Goal: Contribute content: Add original content to the website for others to see

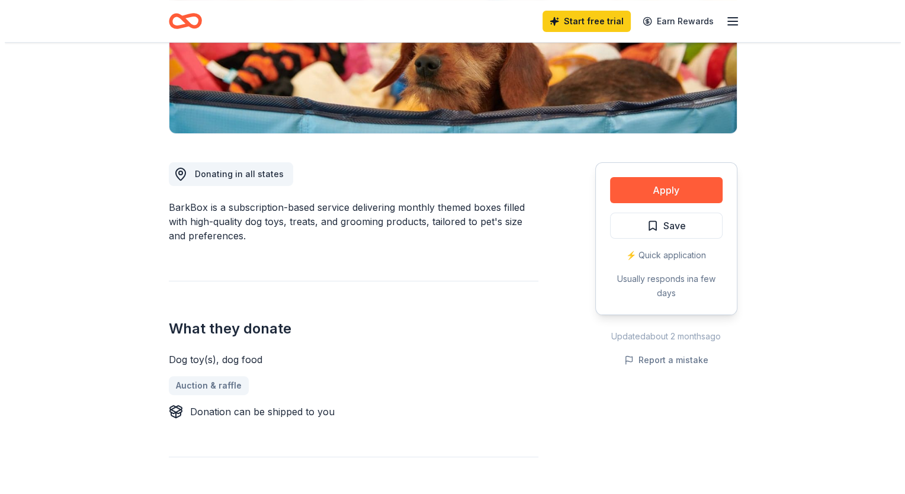
scroll to position [38, 0]
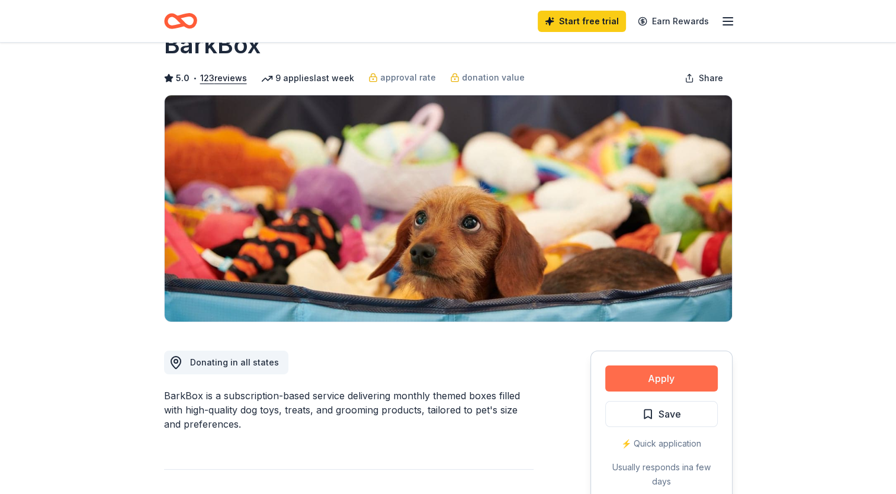
click at [656, 378] on button "Apply" at bounding box center [661, 378] width 113 height 26
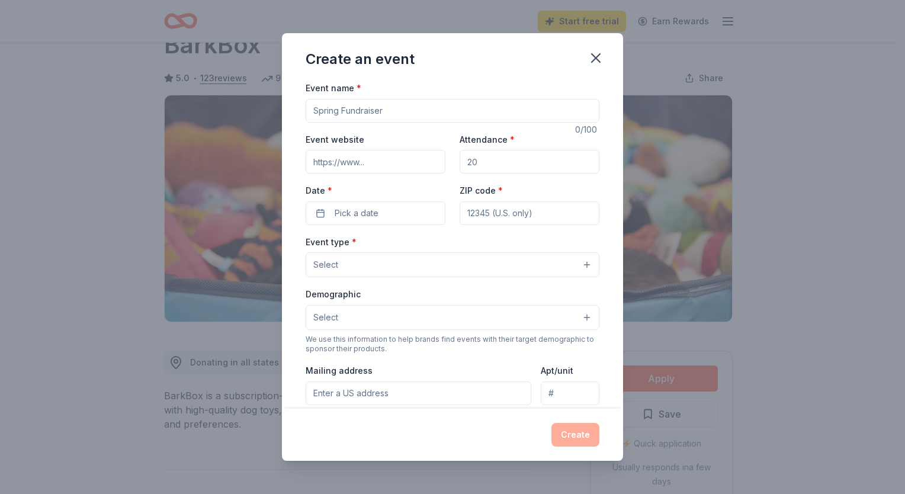
click at [414, 113] on input "Event name *" at bounding box center [453, 111] width 294 height 24
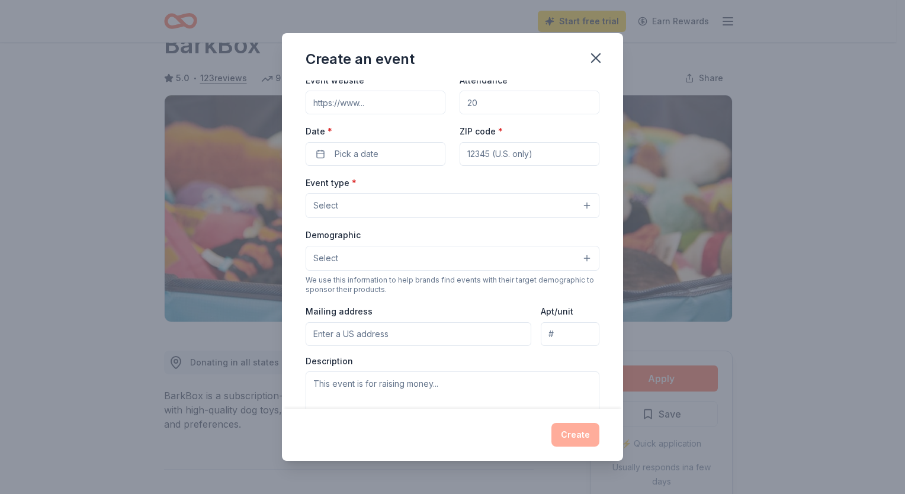
scroll to position [0, 0]
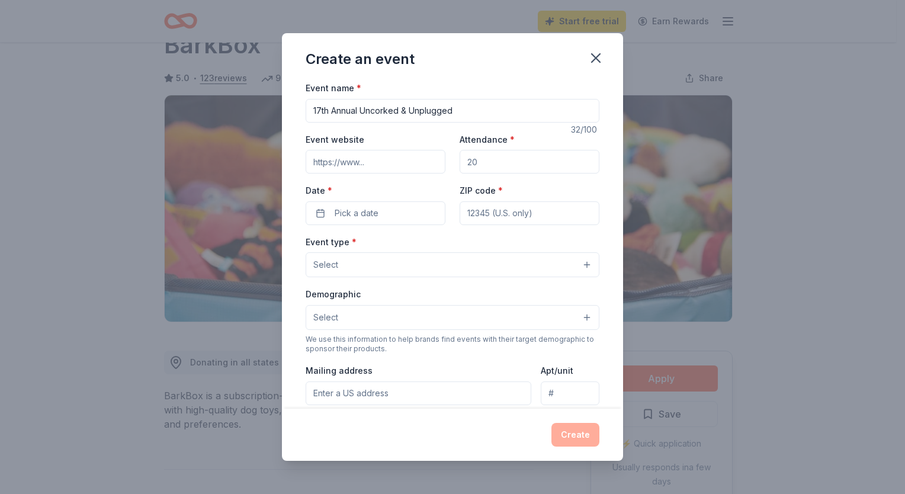
type input "17th Annual Uncorked & Unplugged"
click at [391, 163] on input "Event website" at bounding box center [376, 162] width 140 height 24
type input "[URL][DOMAIN_NAME]"
click at [489, 158] on input "Attendance *" at bounding box center [529, 162] width 140 height 24
type input "300"
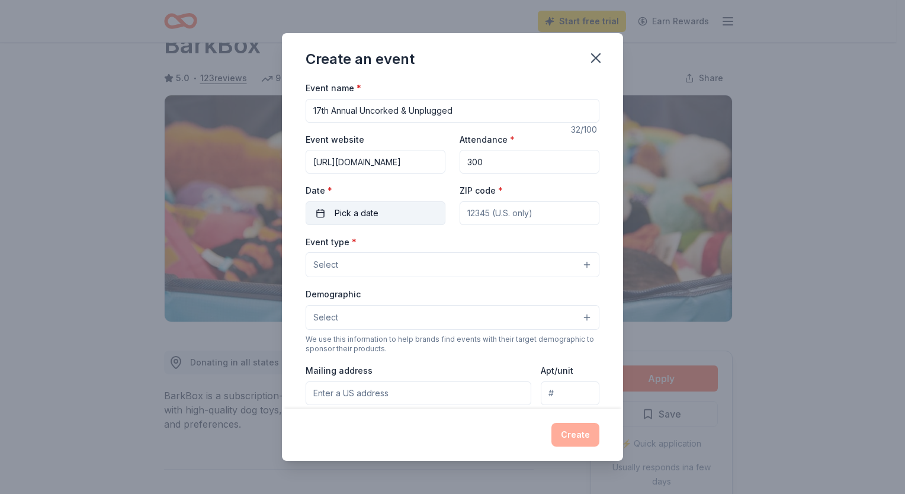
click at [390, 214] on button "Pick a date" at bounding box center [376, 213] width 140 height 24
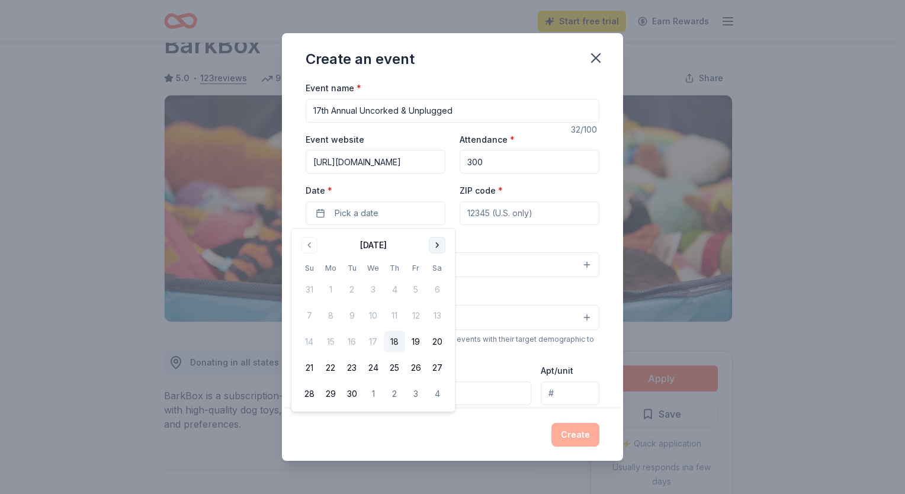
click at [439, 240] on button "Go to next month" at bounding box center [437, 245] width 17 height 17
click at [438, 313] on button "8" at bounding box center [436, 315] width 21 height 21
click at [478, 209] on input "ZIP code *" at bounding box center [529, 213] width 140 height 24
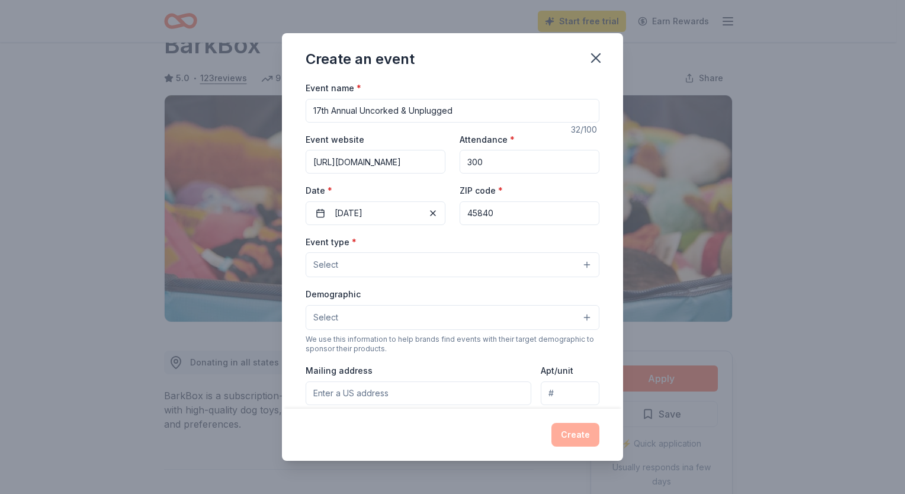
type input "45840"
click at [379, 265] on button "Select" at bounding box center [453, 264] width 294 height 25
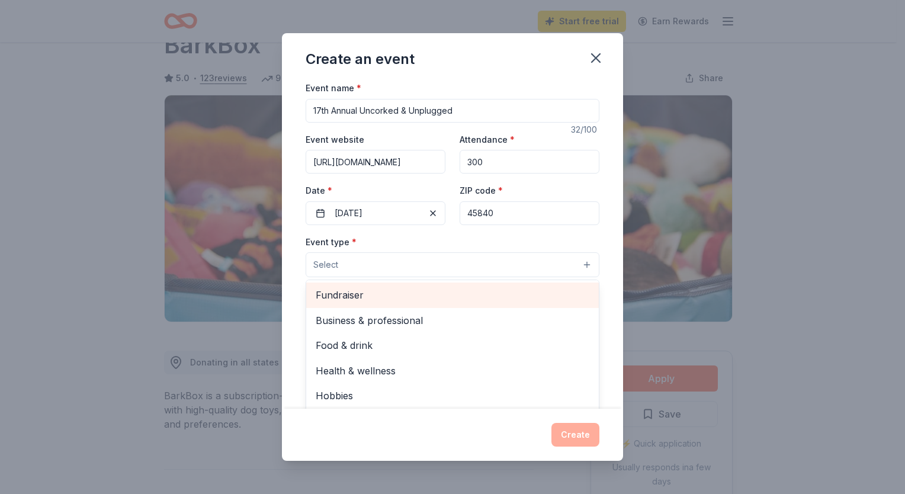
click at [353, 295] on span "Fundraiser" at bounding box center [453, 294] width 274 height 15
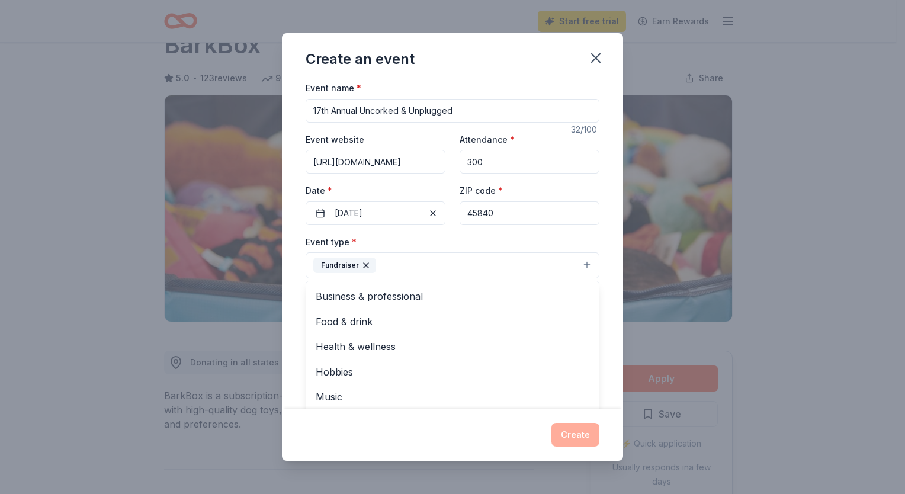
click at [519, 438] on div "Create an event Event name * 17th Annual Uncorked & Unplugged 32 /100 Event web…" at bounding box center [452, 247] width 341 height 428
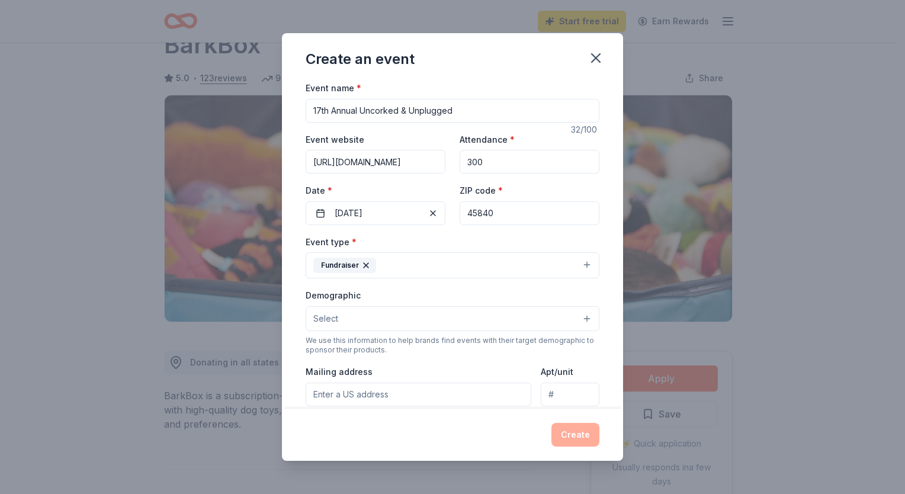
click at [576, 317] on button "Select" at bounding box center [453, 318] width 294 height 25
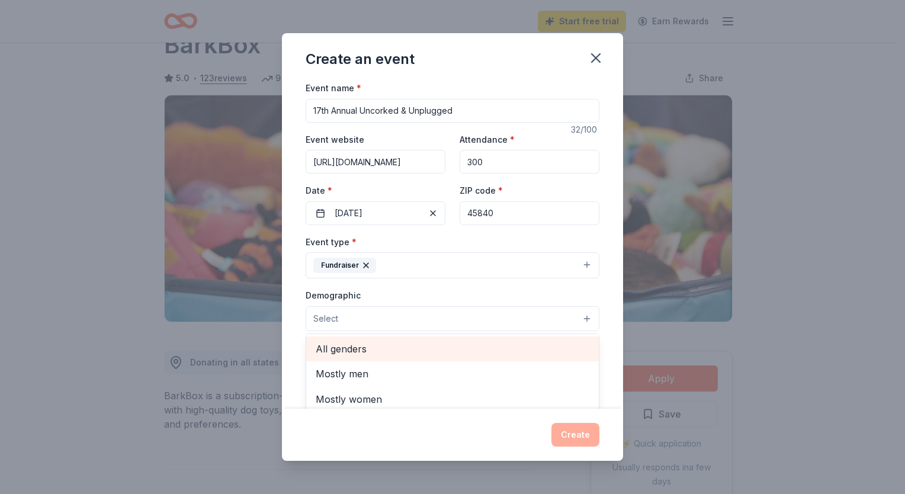
click at [358, 347] on span "All genders" at bounding box center [453, 348] width 274 height 15
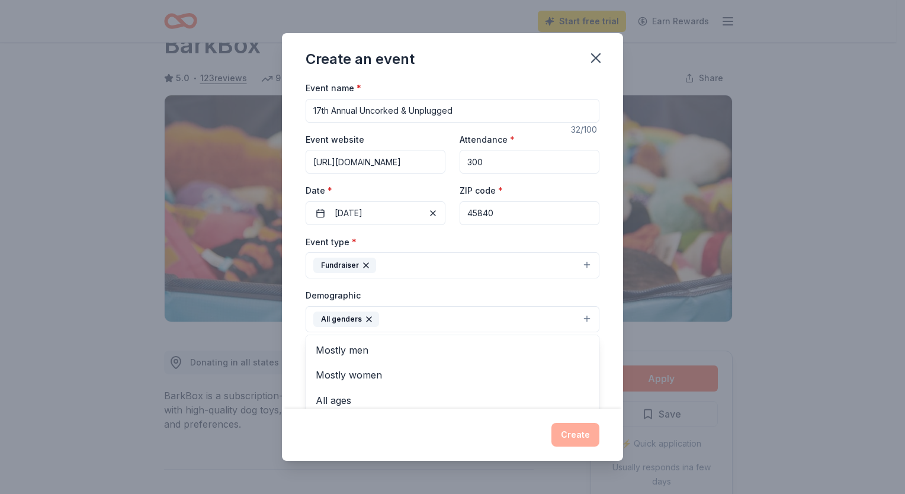
click at [377, 436] on div "Create an event Event name * 17th Annual Uncorked & Unplugged 32 /100 Event web…" at bounding box center [452, 247] width 341 height 428
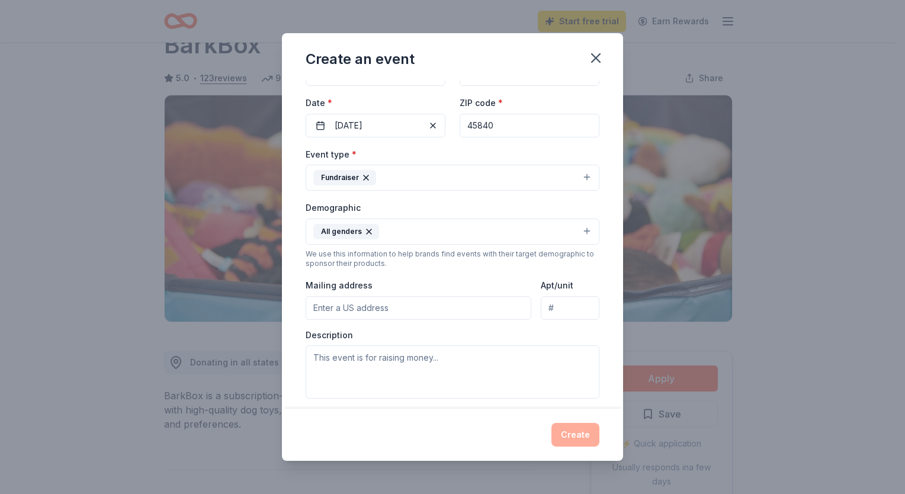
scroll to position [118, 0]
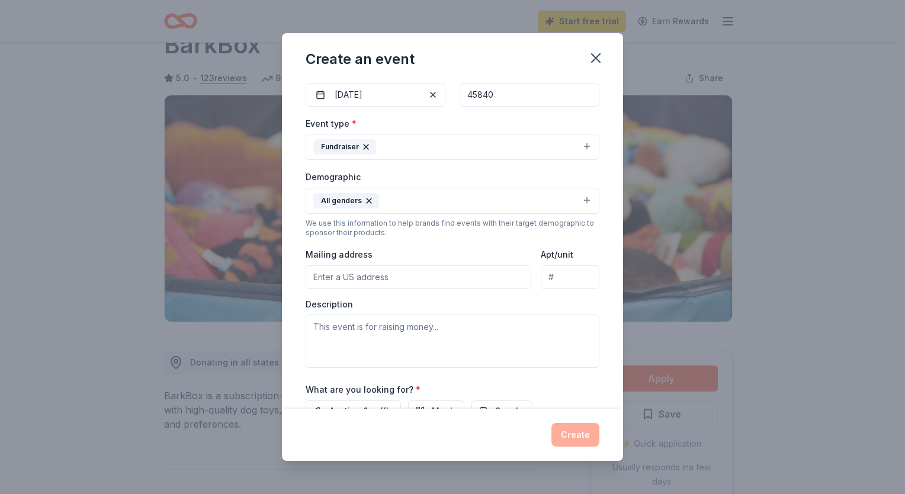
click at [393, 269] on input "Mailing address" at bounding box center [419, 277] width 226 height 24
type input "[STREET_ADDRESS][PERSON_NAME]"
type input "Suite 126"
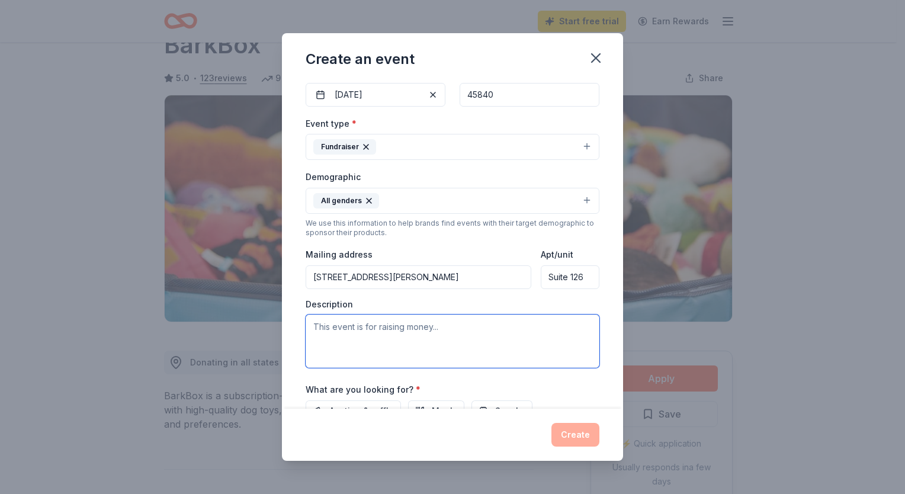
paste textarea "Uncorked & Unplugged is our premier fall fundraiser, taking place [DATE] at the…"
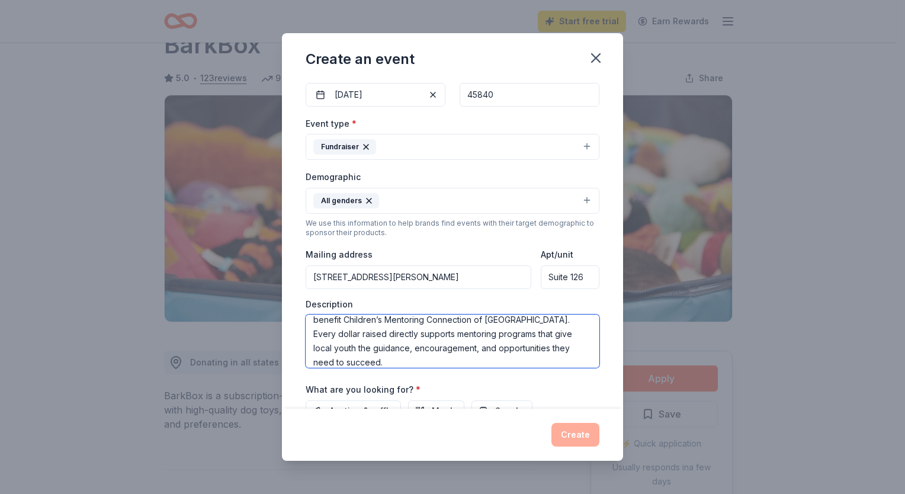
scroll to position [0, 0]
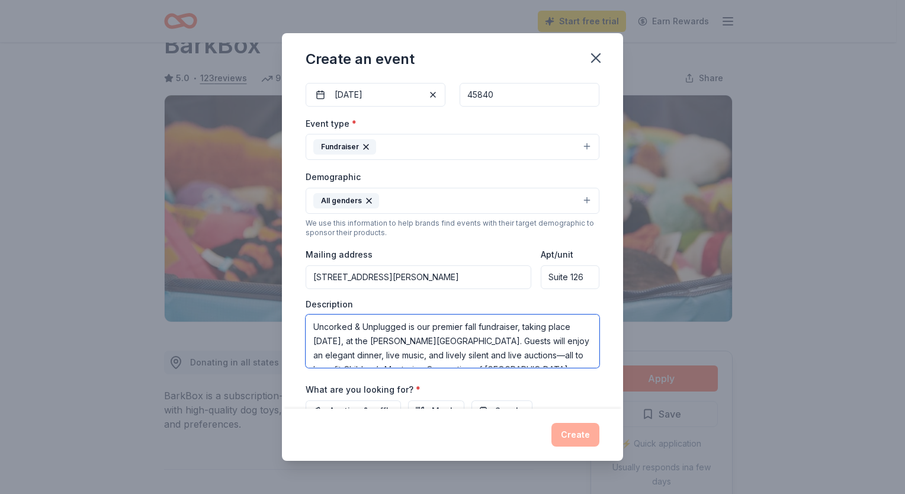
click at [445, 339] on textarea "Uncorked & Unplugged is our premier fall fundraiser, taking place [DATE], at th…" at bounding box center [453, 340] width 294 height 53
click at [475, 340] on textarea "Uncorked & Unplugged is our premier fall fundraiser, taking place [DATE], at th…" at bounding box center [453, 340] width 294 height 53
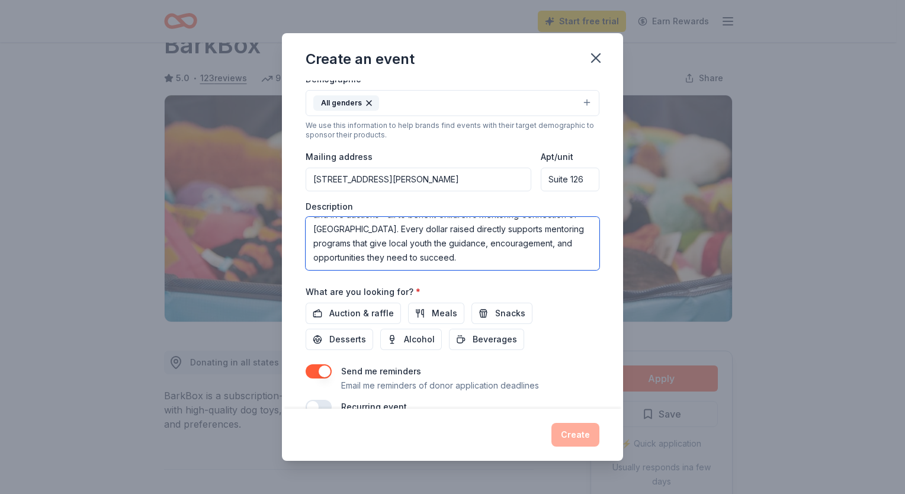
scroll to position [237, 0]
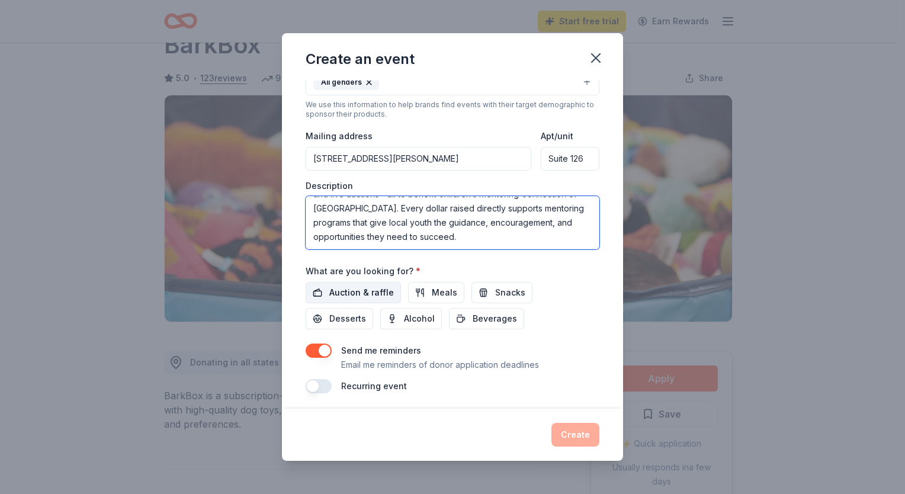
type textarea "Uncorked & Unplugged is our premier fall fundraiser, taking place [DATE]. Guest…"
click at [362, 288] on span "Auction & raffle" at bounding box center [361, 292] width 65 height 14
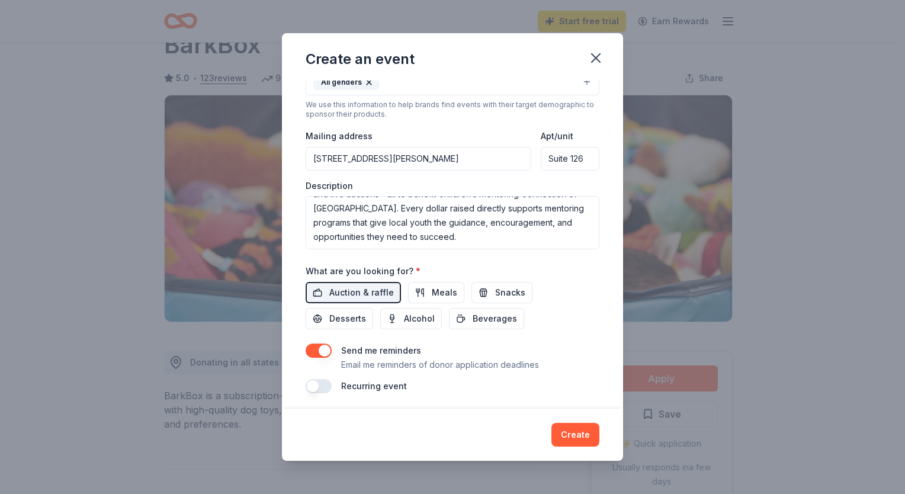
scroll to position [239, 0]
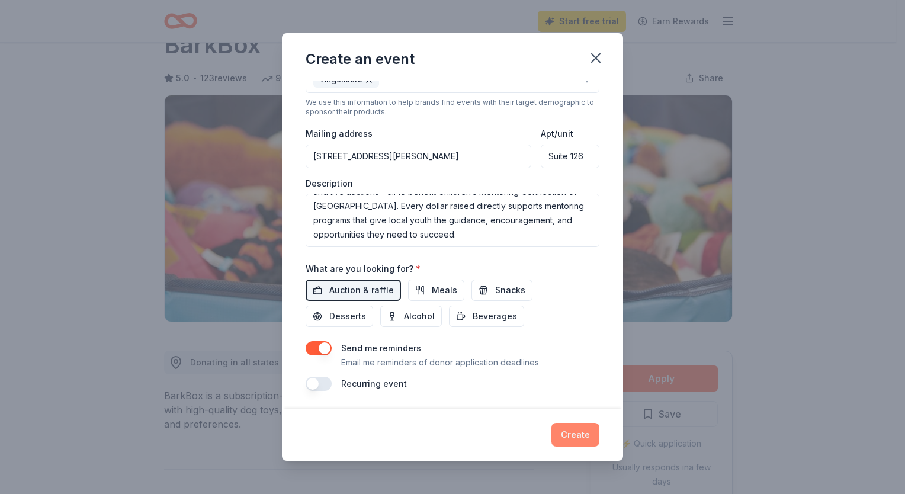
click at [571, 434] on button "Create" at bounding box center [575, 435] width 48 height 24
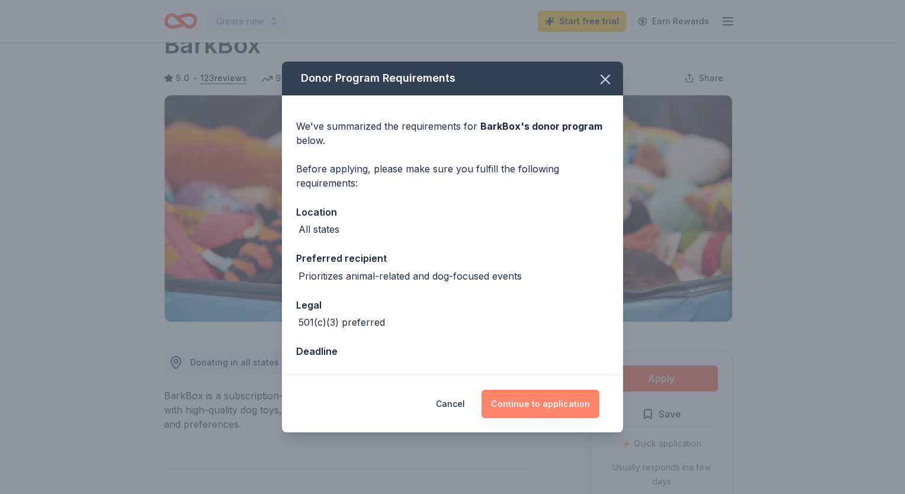
click at [547, 404] on button "Continue to application" at bounding box center [540, 404] width 118 height 28
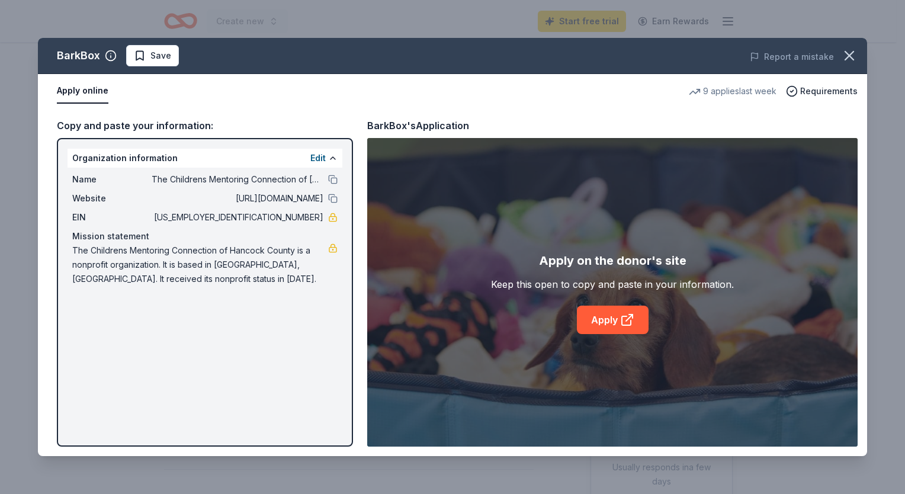
click at [606, 320] on div "BarkBox Save Report a mistake Apply online 9 applies last week Requirements Cop…" at bounding box center [452, 247] width 829 height 418
click at [607, 319] on div "BarkBox Save Report a mistake Apply online 9 applies last week Requirements Cop…" at bounding box center [452, 247] width 829 height 418
click at [625, 319] on div "BarkBox Save Report a mistake Apply online 9 applies last week Requirements Cop…" at bounding box center [452, 247] width 829 height 418
click at [630, 311] on div "BarkBox Save Report a mistake Apply online 9 applies last week Requirements Cop…" at bounding box center [452, 247] width 829 height 418
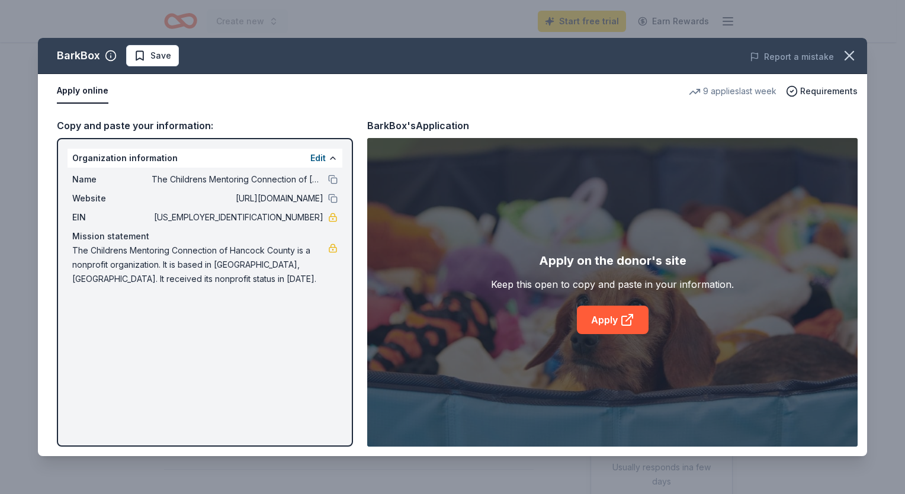
click at [73, 88] on div "BarkBox Save Report a mistake Apply online 9 applies last week Requirements Cop…" at bounding box center [452, 247] width 829 height 418
click at [171, 333] on div "BarkBox Save Report a mistake Apply online 9 applies last week Requirements Cop…" at bounding box center [452, 247] width 829 height 418
click at [606, 319] on div "BarkBox Save Report a mistake Apply online 9 applies last week Requirements Cop…" at bounding box center [452, 247] width 829 height 418
click at [626, 318] on div "BarkBox Save Report a mistake Apply online 9 applies last week Requirements Cop…" at bounding box center [452, 247] width 829 height 418
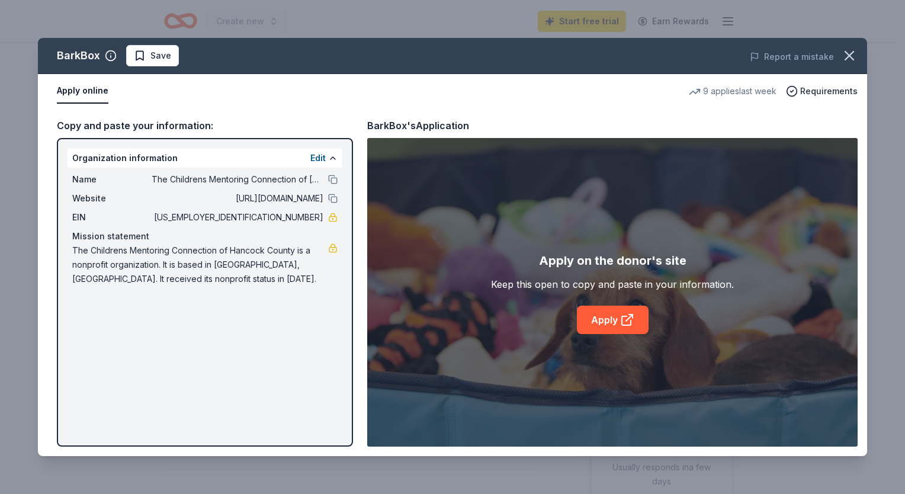
click at [607, 319] on div "BarkBox Save Report a mistake Apply online 9 applies last week Requirements Cop…" at bounding box center [452, 247] width 829 height 418
click at [229, 326] on div "BarkBox Save Report a mistake Apply online 9 applies last week Requirements Cop…" at bounding box center [452, 247] width 829 height 418
